Goal: Task Accomplishment & Management: Use online tool/utility

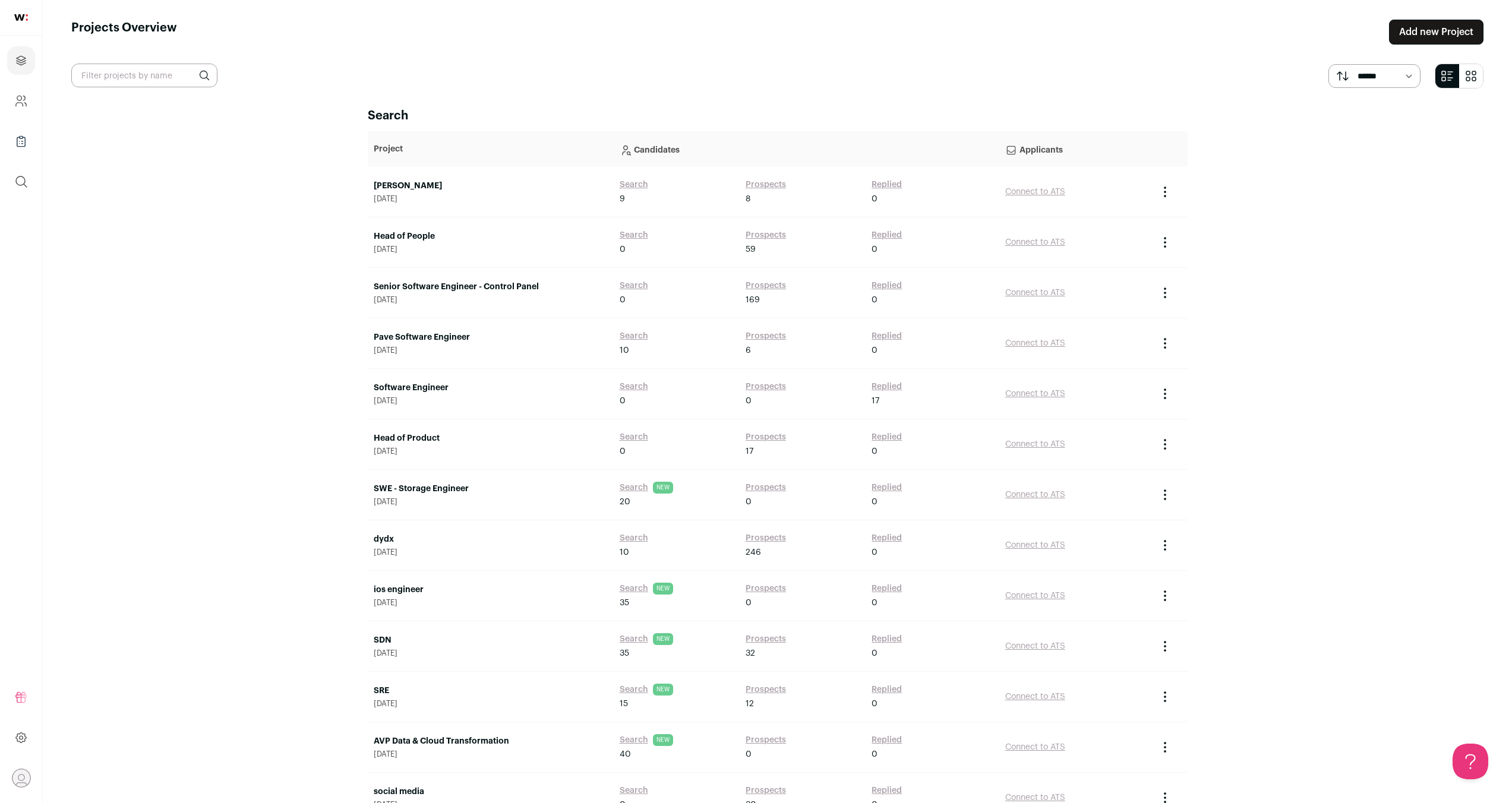
scroll to position [2, 0]
click at [416, 436] on link "Head of Product" at bounding box center [491, 438] width 234 height 12
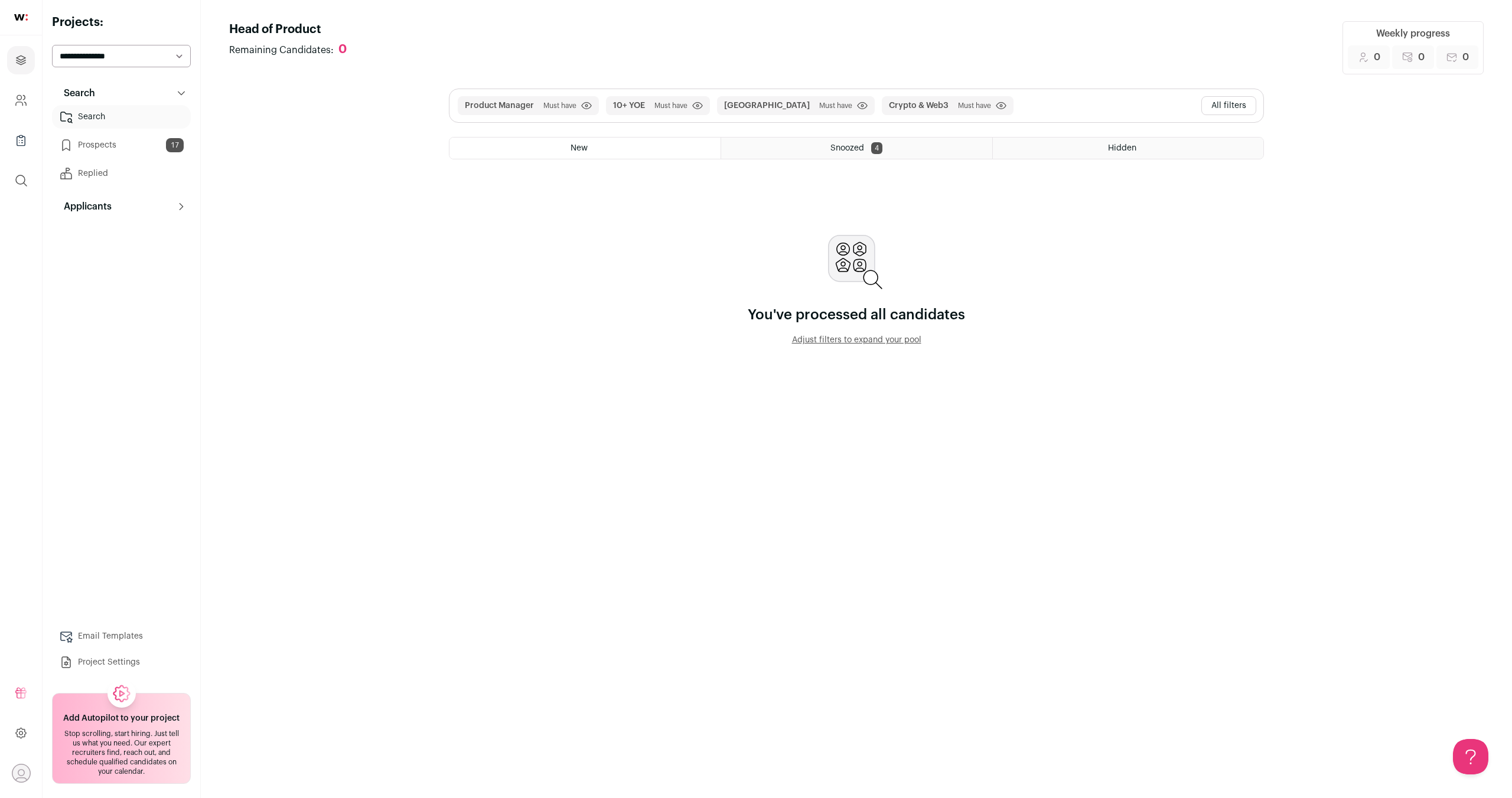
click at [103, 162] on link "Replied" at bounding box center [121, 173] width 139 height 23
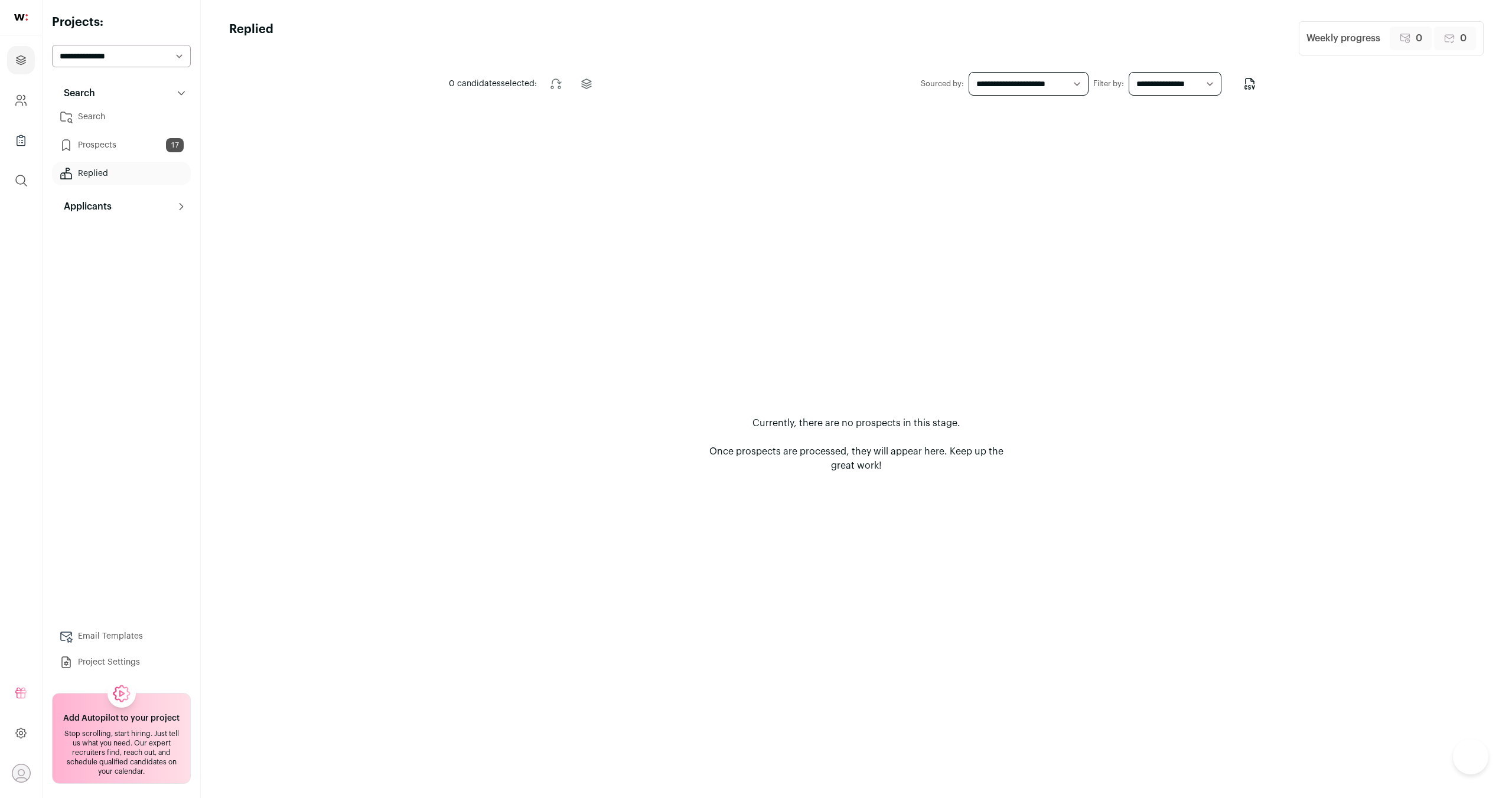
click at [113, 143] on link "Prospects 17" at bounding box center [121, 145] width 139 height 23
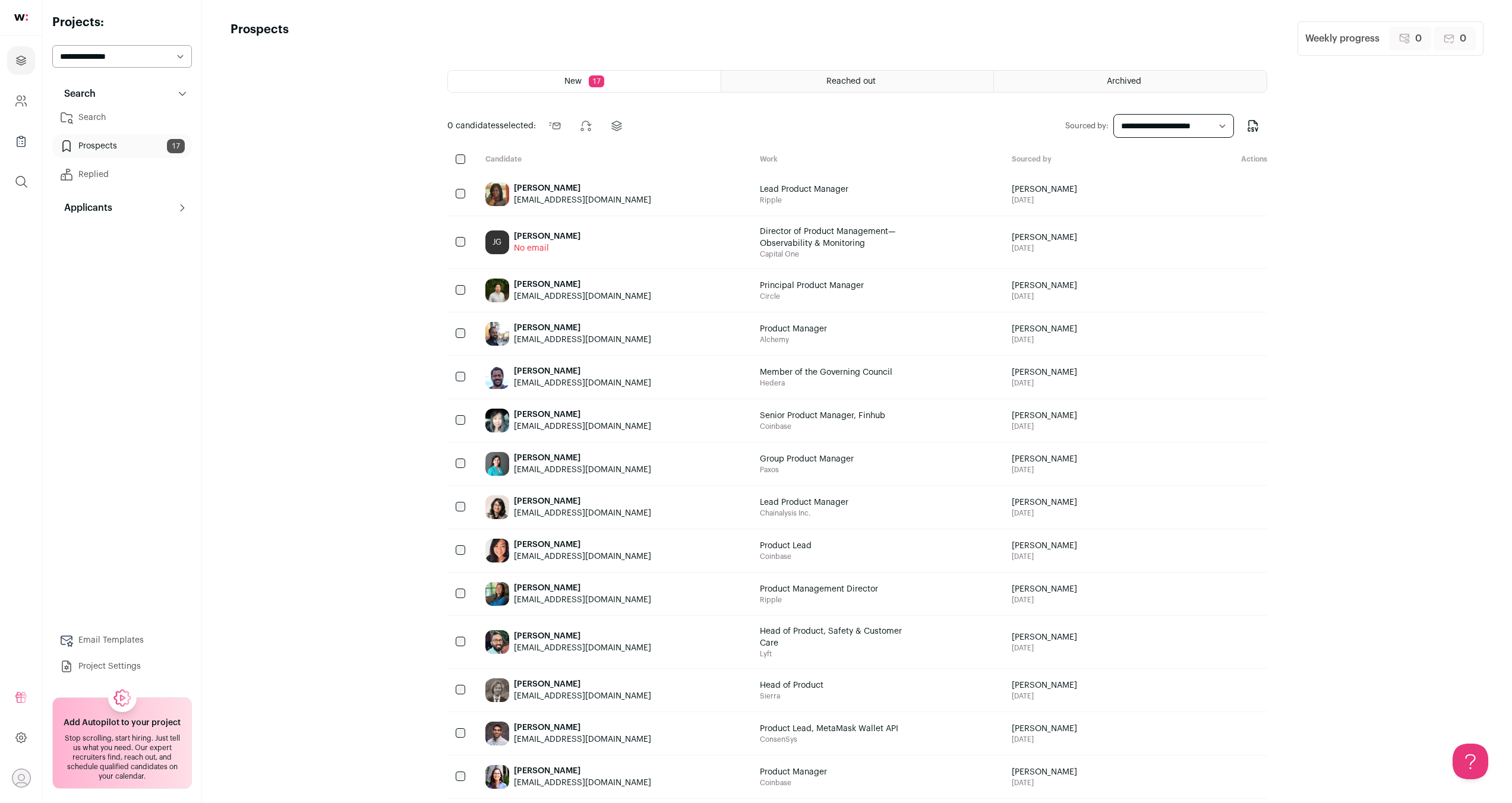
click at [100, 118] on link "Search" at bounding box center [121, 118] width 140 height 24
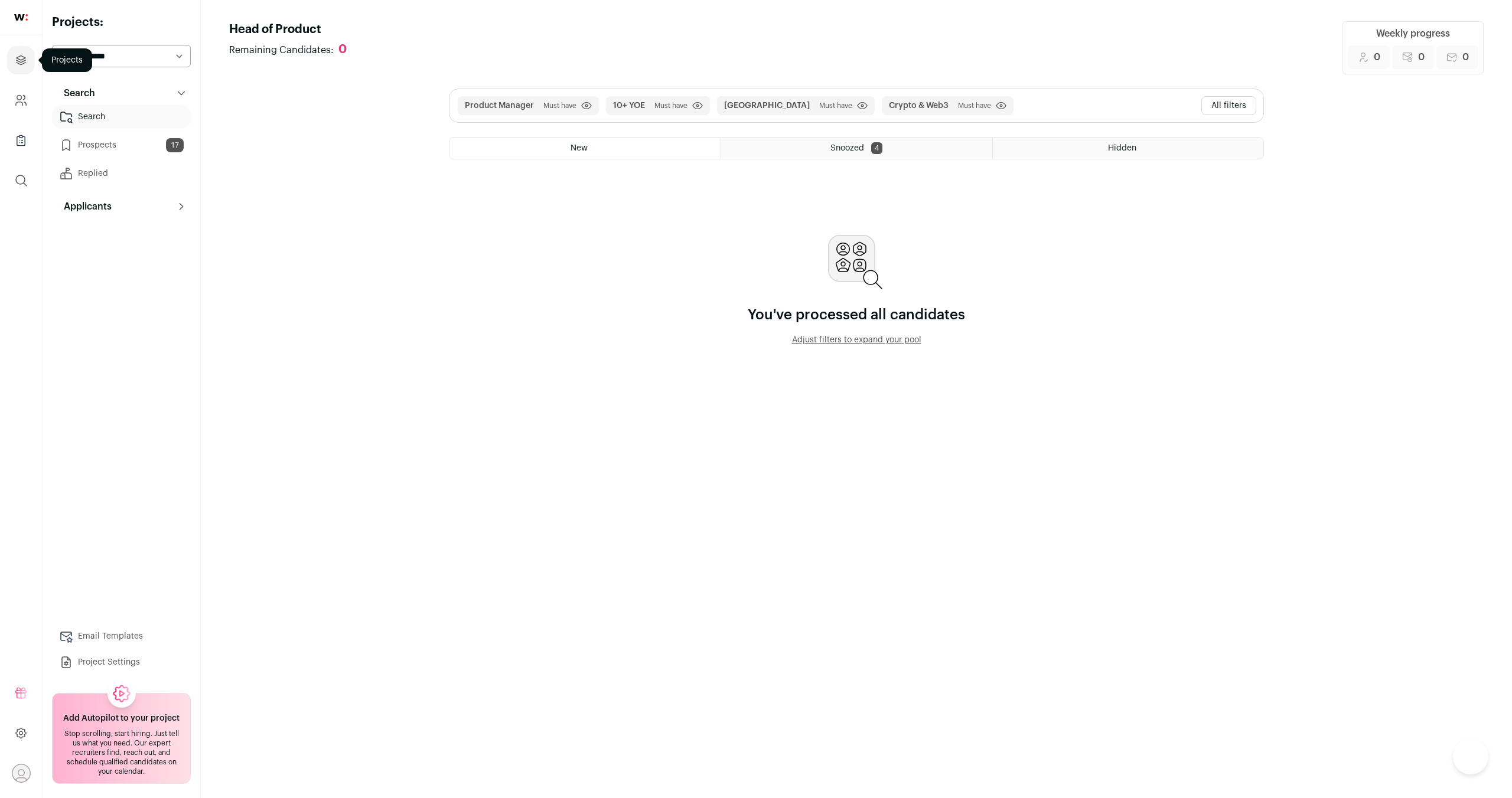
click at [19, 57] on icon "Projects" at bounding box center [21, 60] width 14 height 15
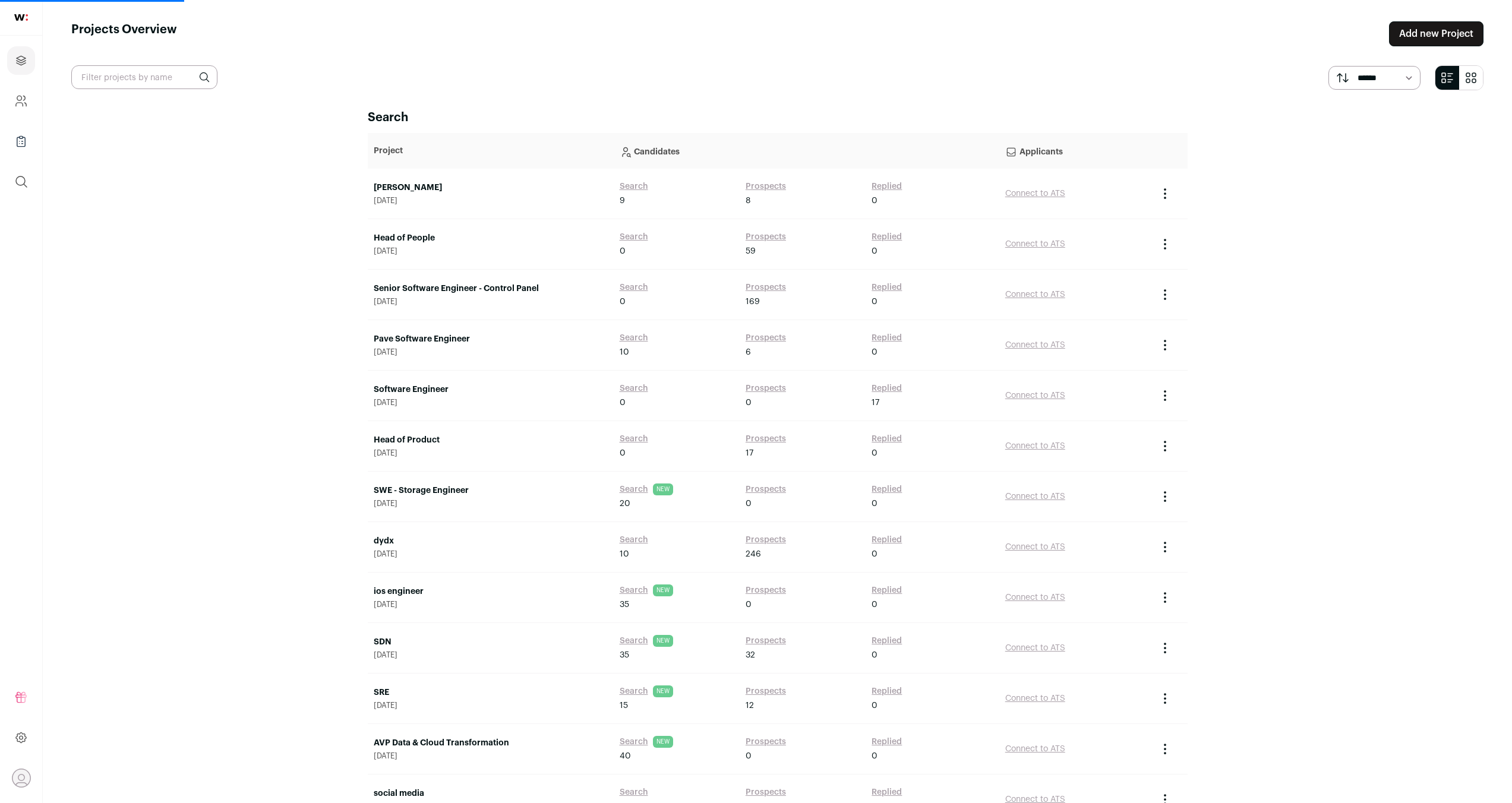
click at [449, 336] on link "Pave Software Engineer" at bounding box center [491, 339] width 234 height 12
click at [421, 332] on link "Pave Software Engineer" at bounding box center [491, 337] width 234 height 12
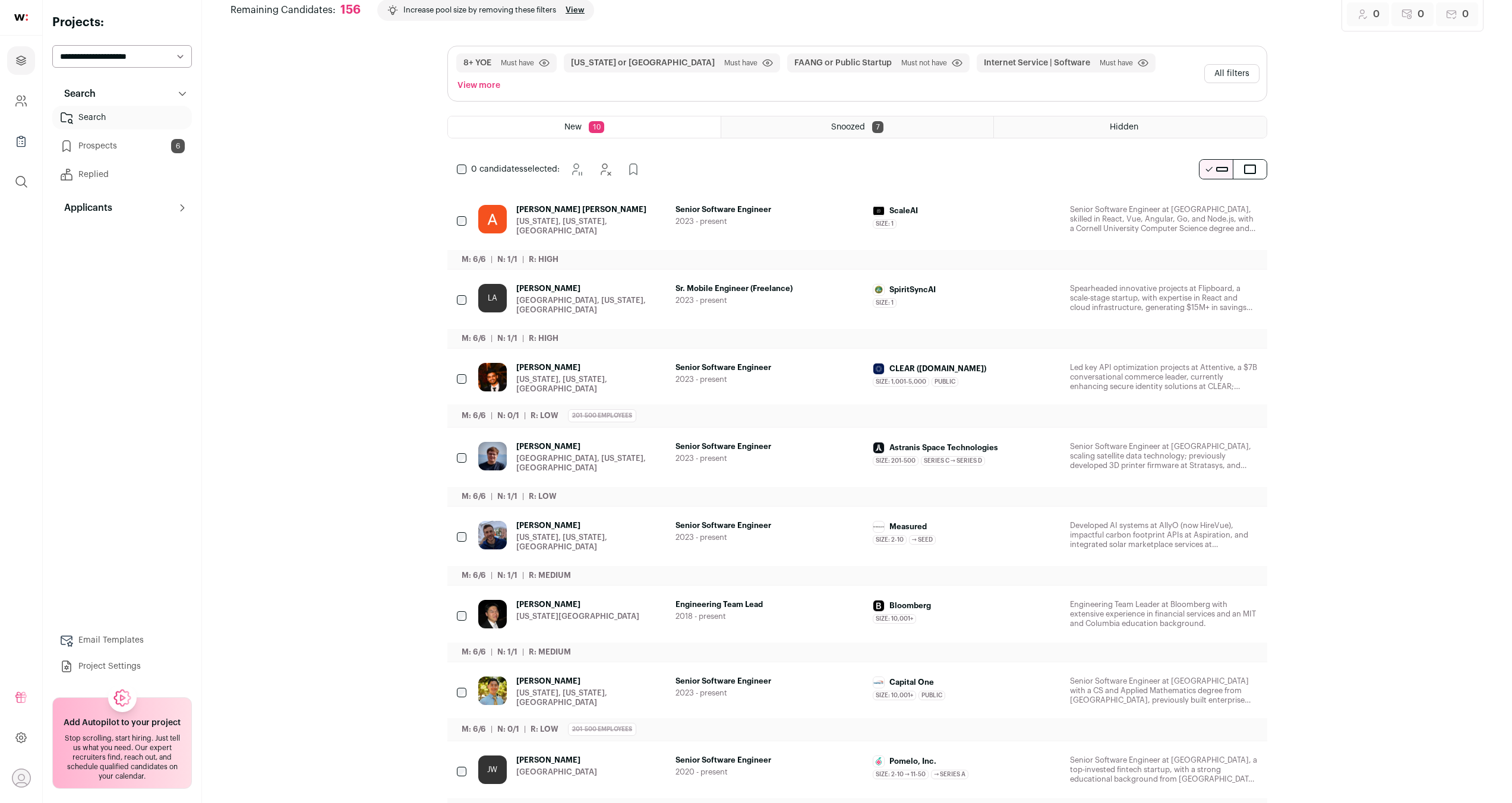
scroll to position [39, 0]
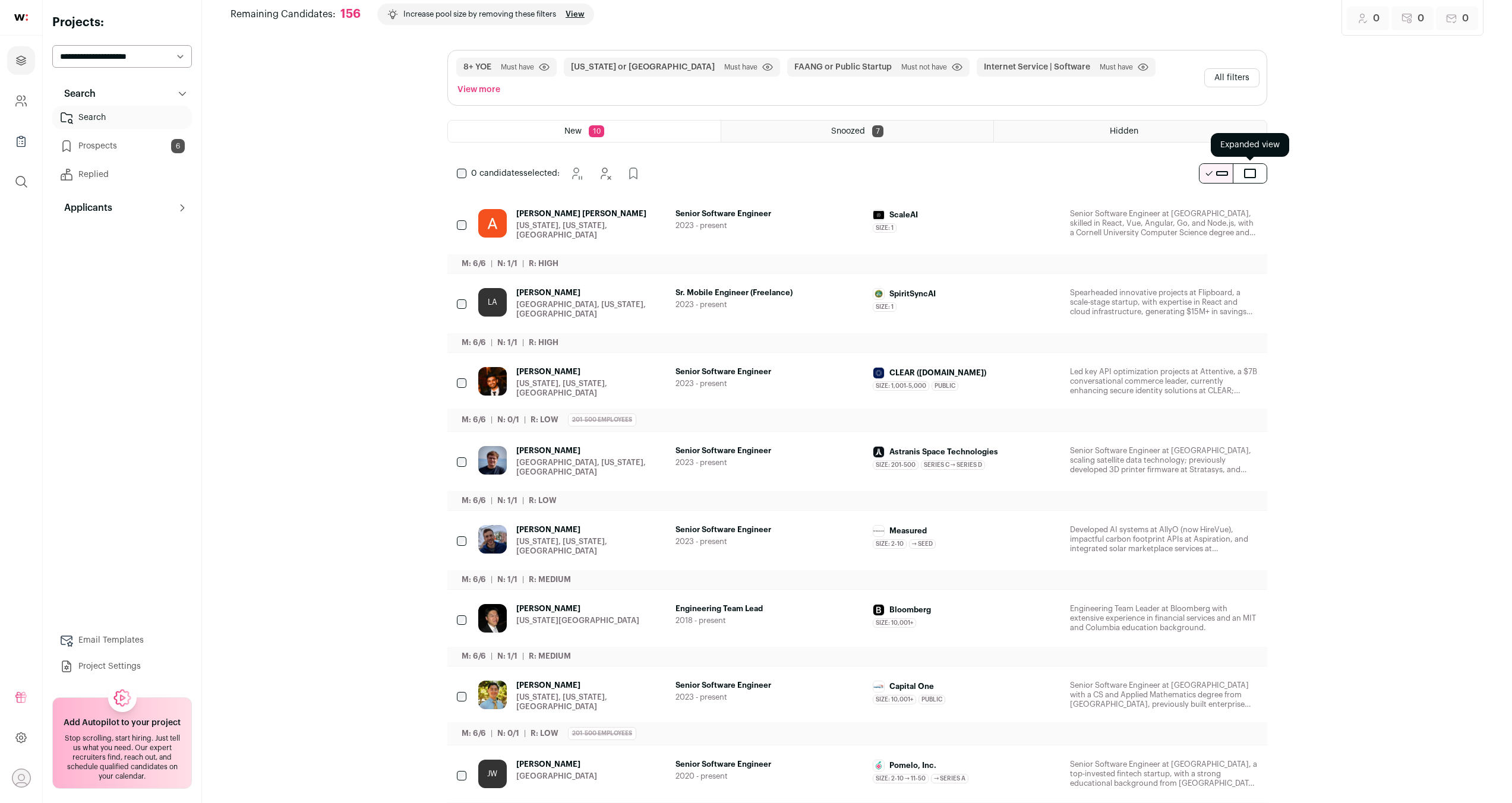
click at [1255, 164] on button "submit" at bounding box center [1250, 172] width 33 height 19
click at [1256, 164] on button "submit" at bounding box center [1250, 172] width 33 height 19
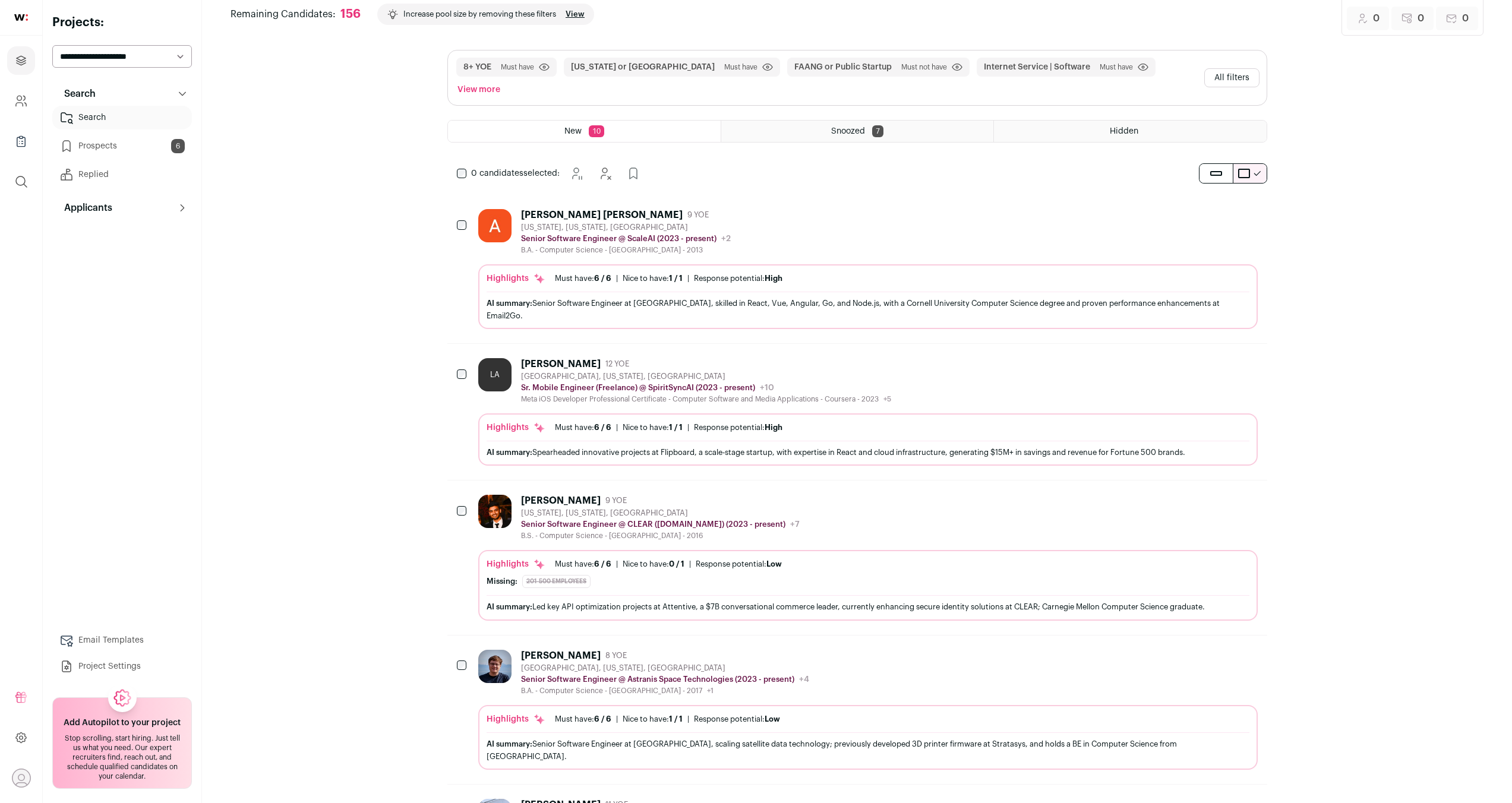
click at [1256, 168] on icon "submit" at bounding box center [1257, 173] width 10 height 10
click at [1220, 171] on span "submit" at bounding box center [1216, 173] width 12 height 5
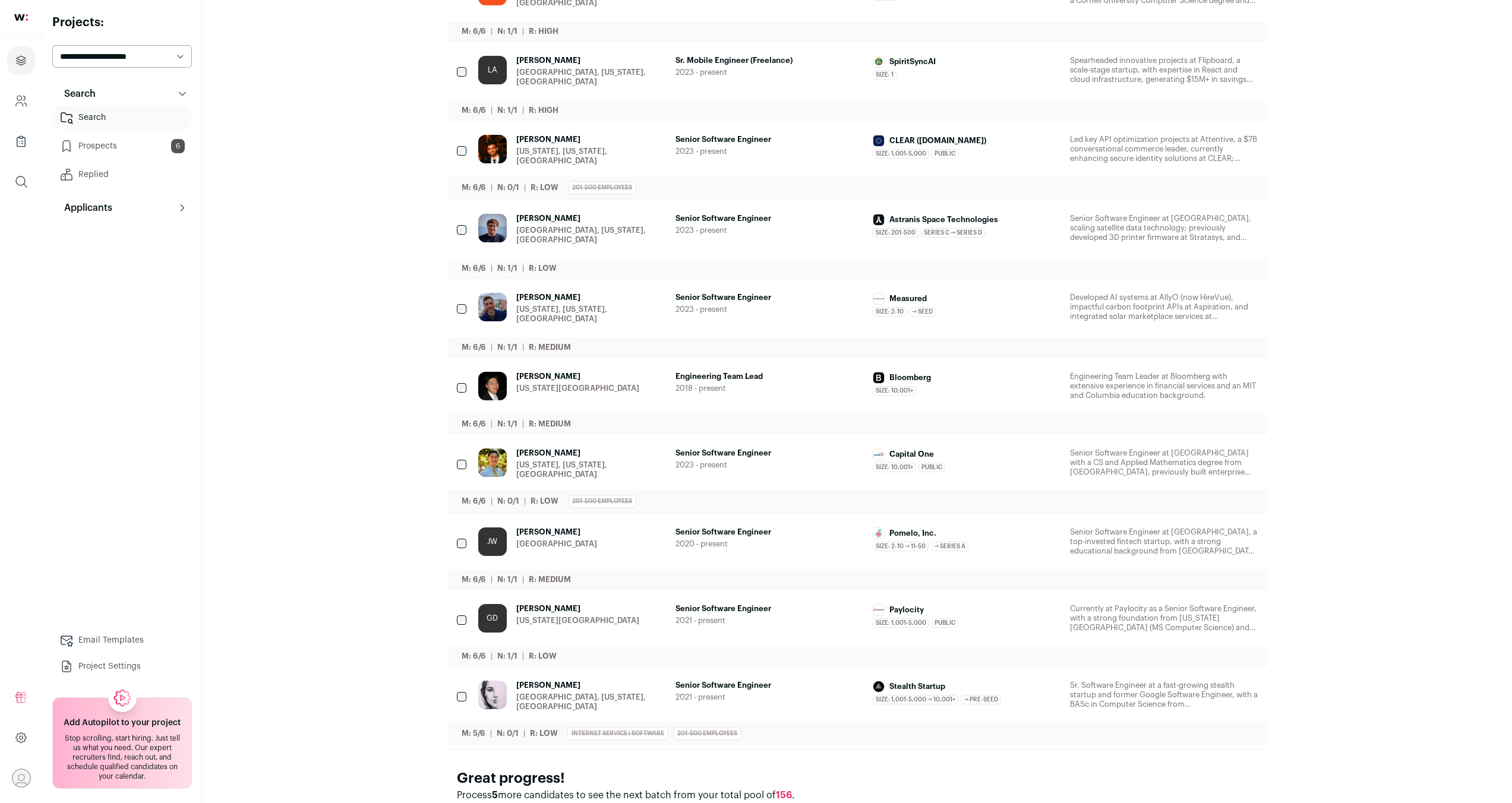
scroll to position [271, 0]
